Goal: Task Accomplishment & Management: Manage account settings

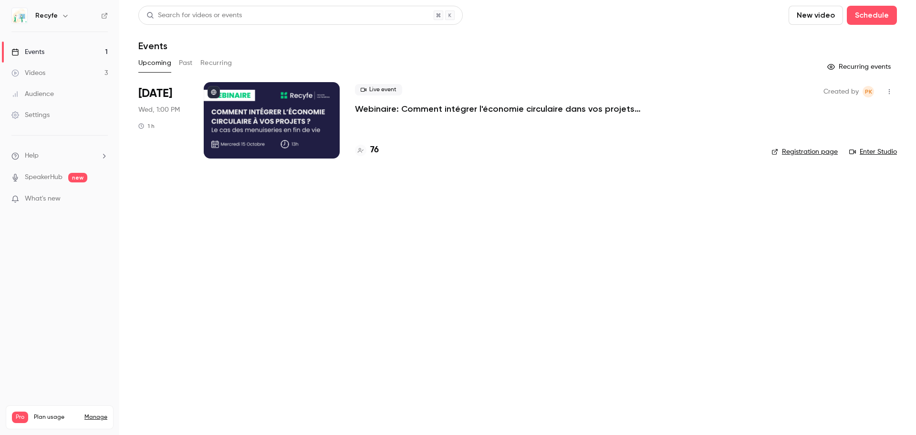
click at [94, 413] on link "Manage" at bounding box center [95, 417] width 23 height 8
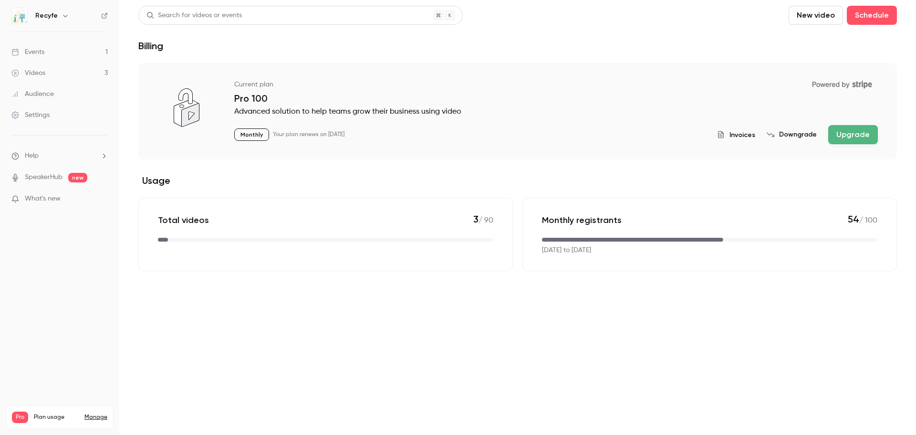
click at [867, 133] on button "Upgrade" at bounding box center [853, 134] width 50 height 19
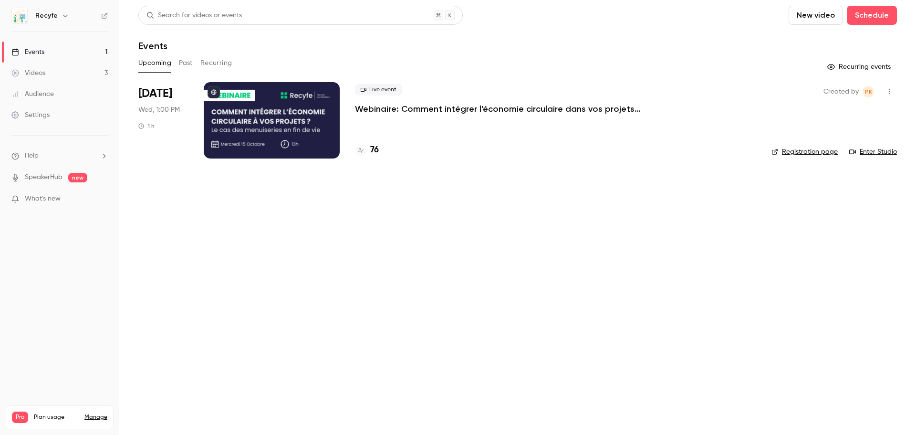
click at [797, 153] on link "Registration page" at bounding box center [804, 152] width 66 height 10
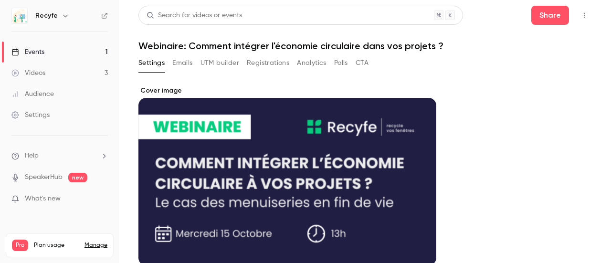
click at [255, 62] on button "Registrations" at bounding box center [268, 62] width 42 height 15
